Goal: Register for event/course

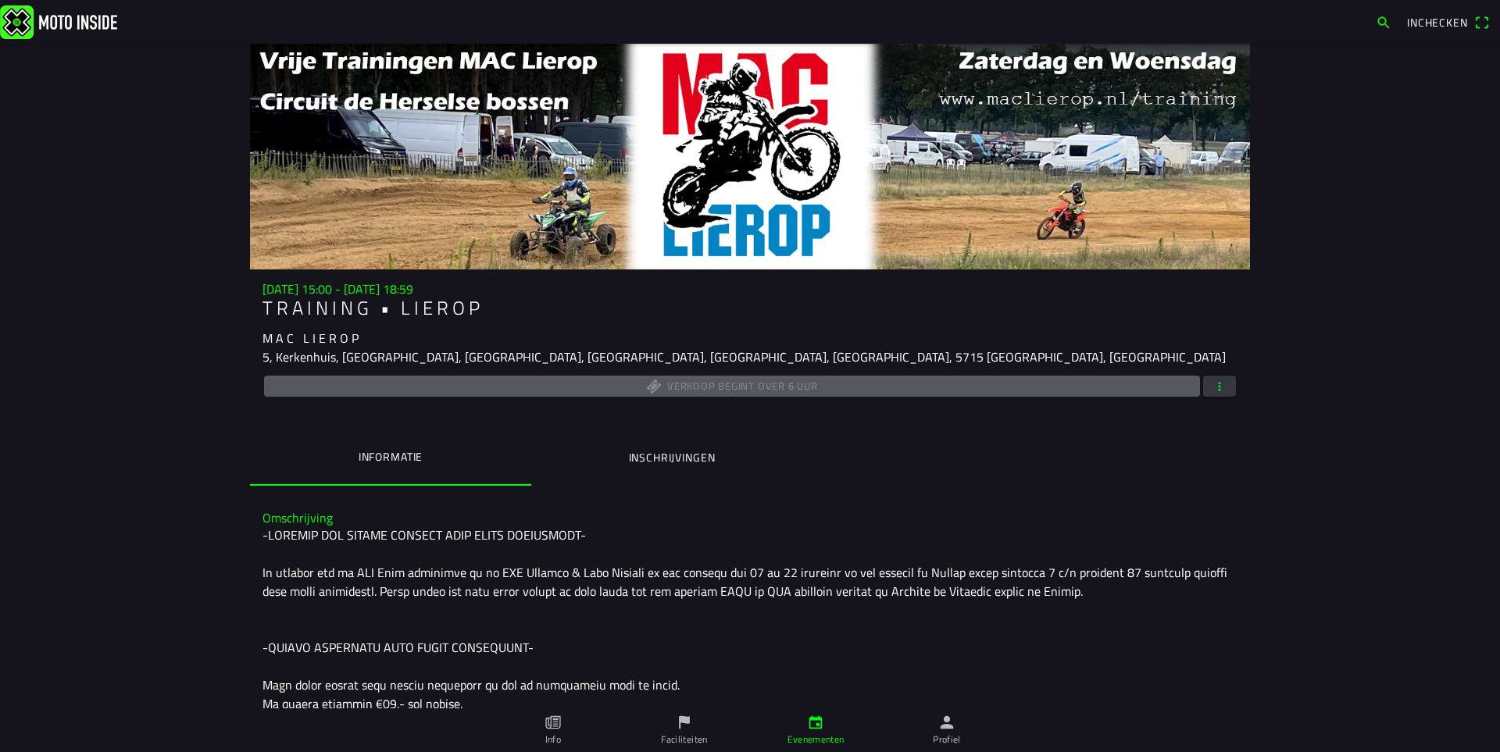
click at [1307, 286] on main "[DATE] 15:00 - [DATE] 18:59 T R A I N I N G • L I E R O P M A C L I E R O P 5, …" at bounding box center [750, 398] width 1500 height 708
click at [190, 267] on main "[DATE] 15:00 - [DATE] 18:59 T R A I N I N G • L I E R O P M A C L I E R O P 5, …" at bounding box center [750, 398] width 1500 height 708
click at [1130, 331] on div "M A C L I E R O P" at bounding box center [749, 338] width 975 height 19
click at [933, 380] on div "Verkoop begint over 5 uur" at bounding box center [749, 386] width 975 height 27
drag, startPoint x: 666, startPoint y: 337, endPoint x: 987, endPoint y: 398, distance: 326.8
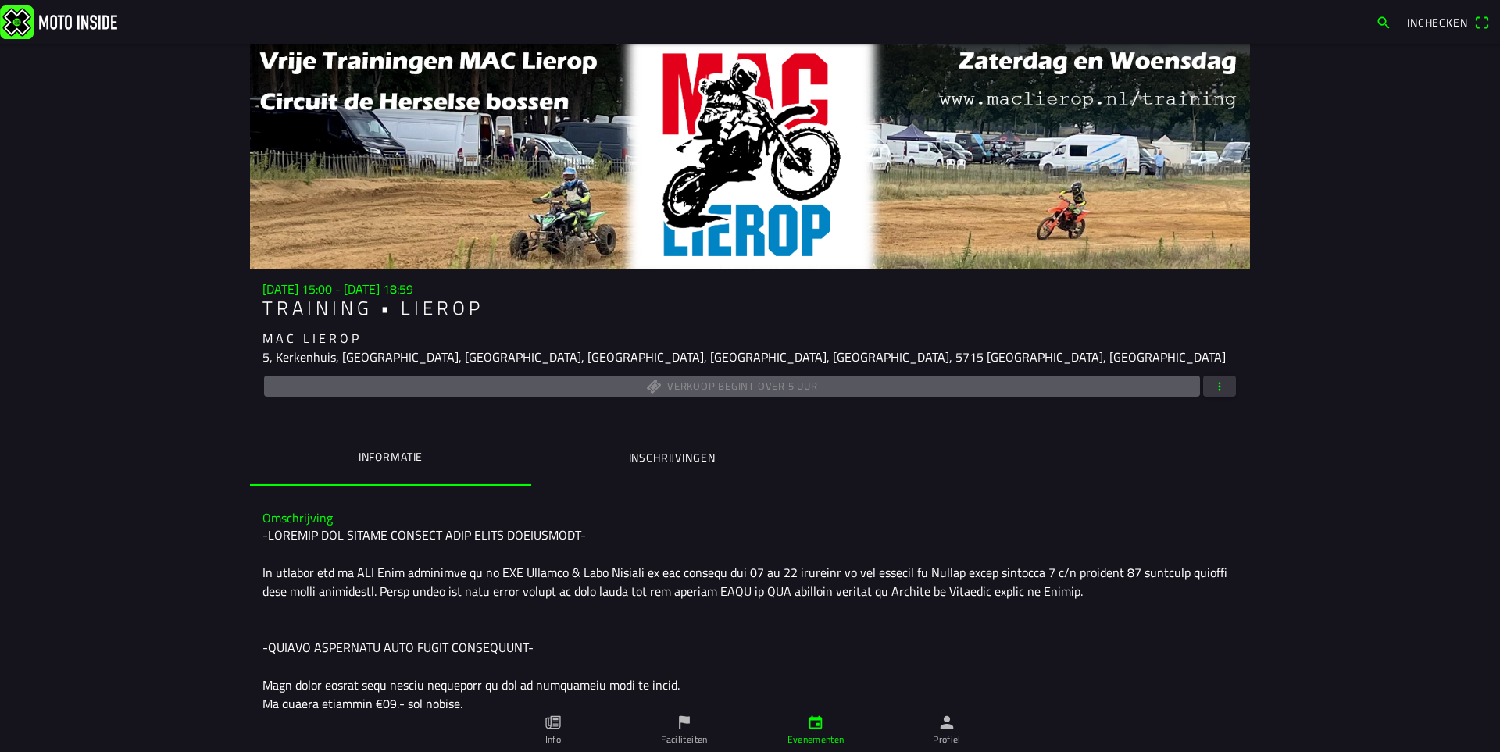
click at [961, 405] on div "[DATE] 15:00 - [DATE] 18:59 T R A I N I N G • L I E R O P M A C L I E R O P 5, …" at bounding box center [750, 384] width 1000 height 204
click at [1048, 393] on div "Verkoop begint over 5 uur" at bounding box center [749, 386] width 975 height 27
click at [1044, 344] on div "M A C L I E R O P" at bounding box center [749, 338] width 975 height 19
click at [1037, 333] on div "M A C L I E R O P" at bounding box center [749, 338] width 975 height 19
click at [715, 523] on h3 "Omschrijving" at bounding box center [749, 518] width 975 height 15
